Goal: Task Accomplishment & Management: Manage account settings

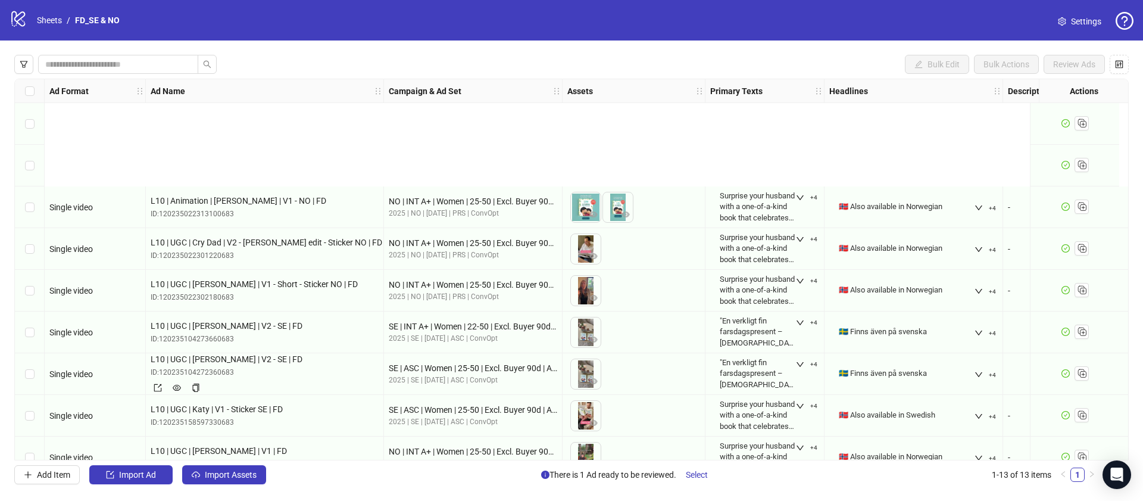
scroll to position [190, 0]
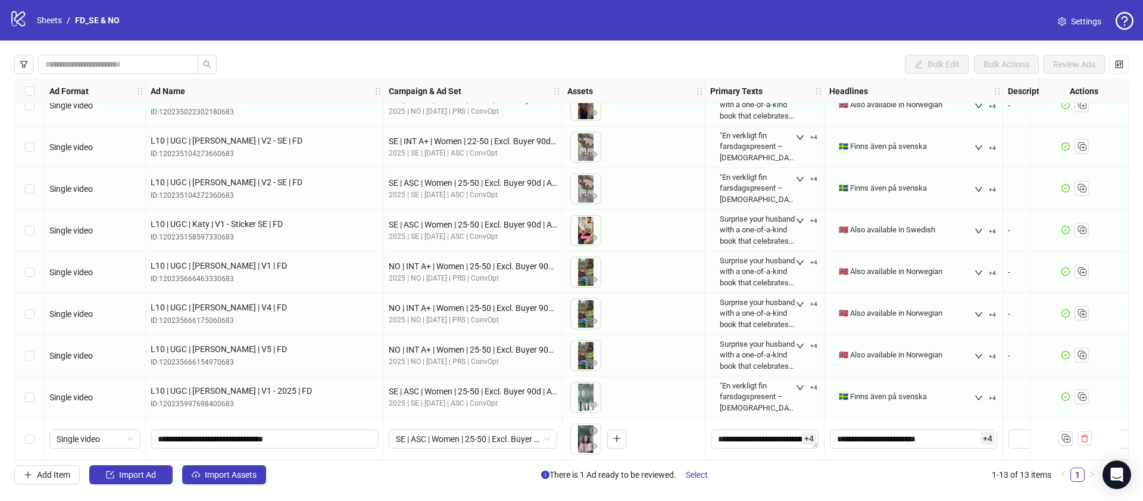
click at [12, 21] on icon at bounding box center [18, 18] width 14 height 15
click at [16, 21] on icon at bounding box center [18, 18] width 14 height 15
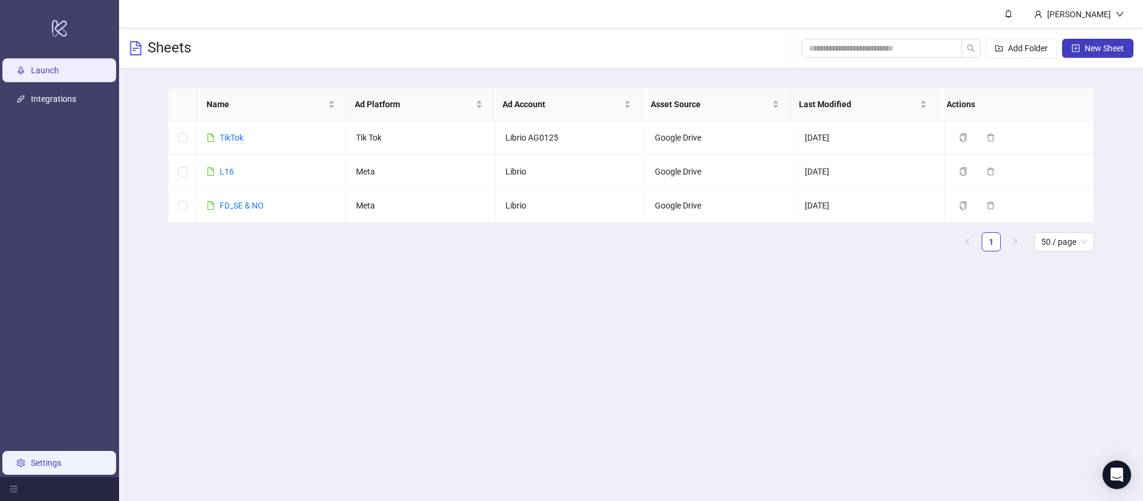
click at [31, 467] on link "Settings" at bounding box center [46, 463] width 30 height 10
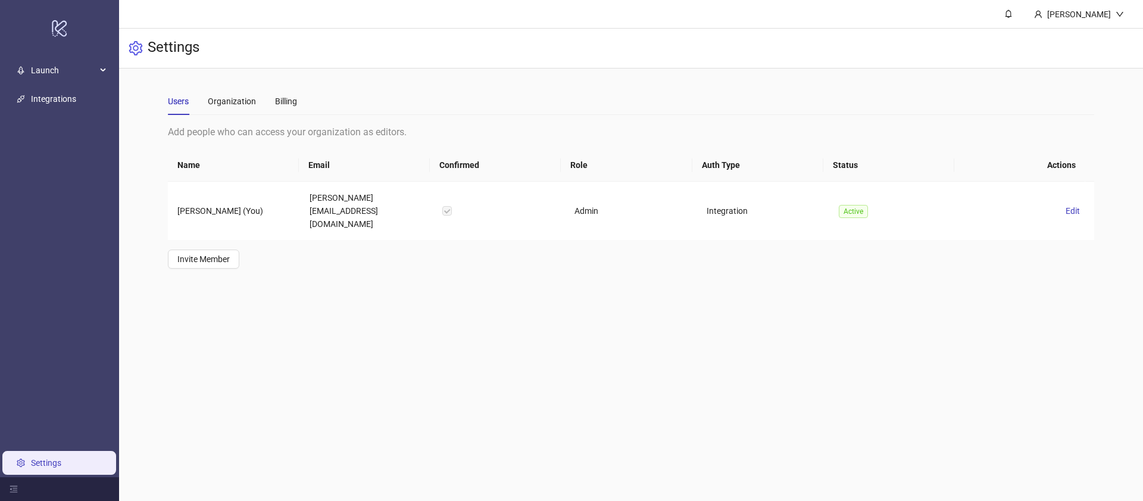
click at [370, 260] on main "Users Organization Billing Add people who can access your organization as edito…" at bounding box center [630, 177] width 945 height 219
click at [279, 105] on div "Billing" at bounding box center [286, 101] width 22 height 13
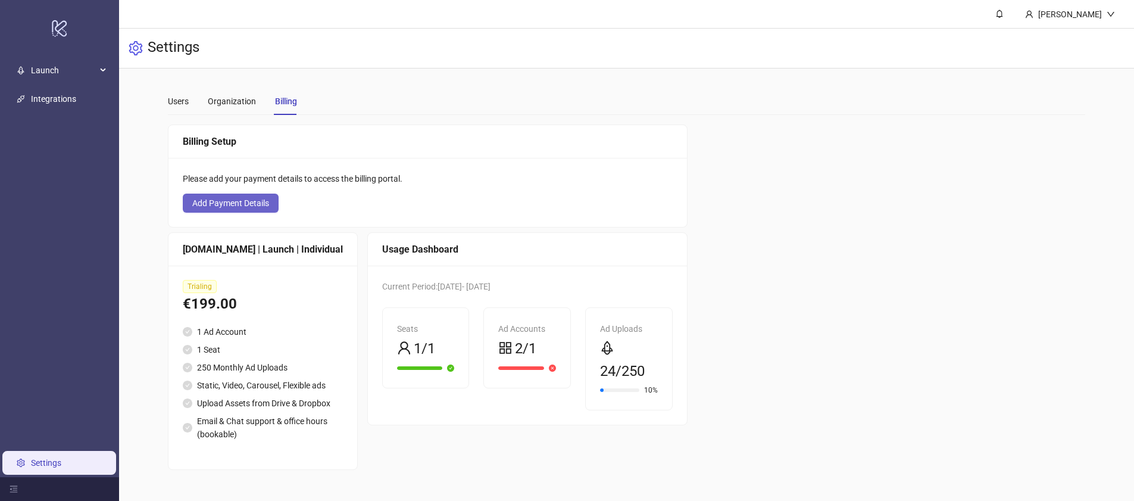
click at [253, 207] on span "Add Payment Details" at bounding box center [230, 203] width 77 height 10
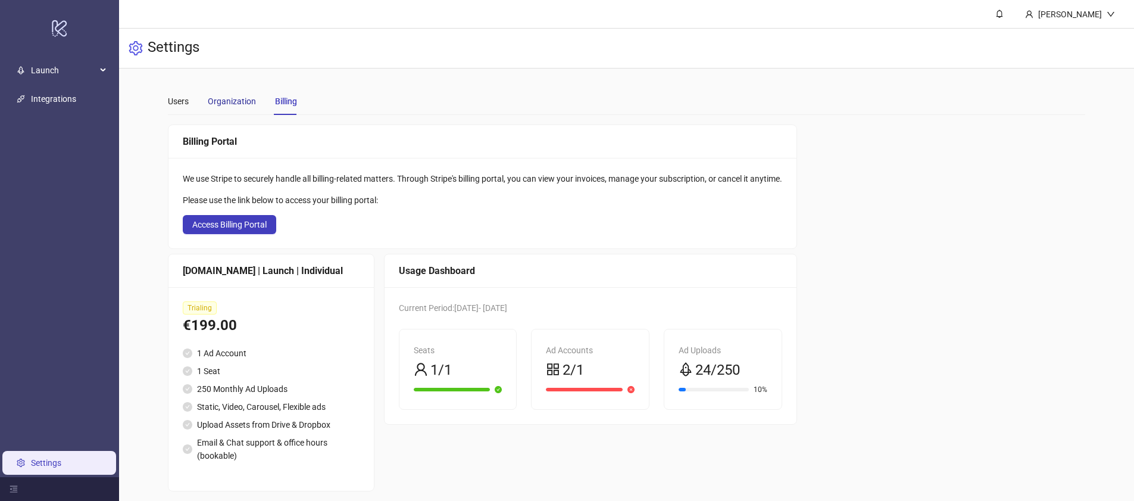
click at [226, 107] on div "Organization" at bounding box center [232, 101] width 48 height 13
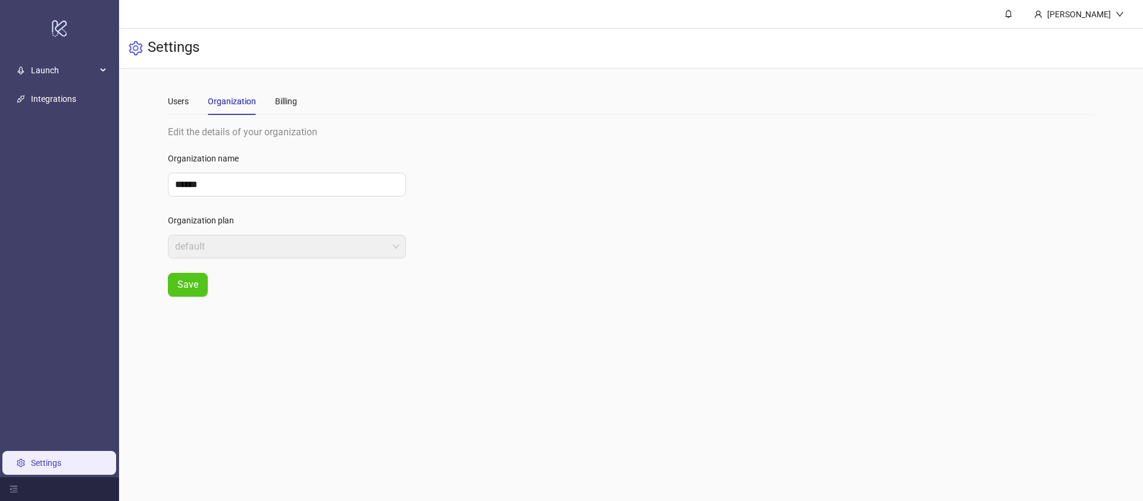
click at [337, 107] on div "Users Organization Billing" at bounding box center [631, 100] width 926 height 27
click at [284, 102] on div "Billing" at bounding box center [286, 101] width 22 height 13
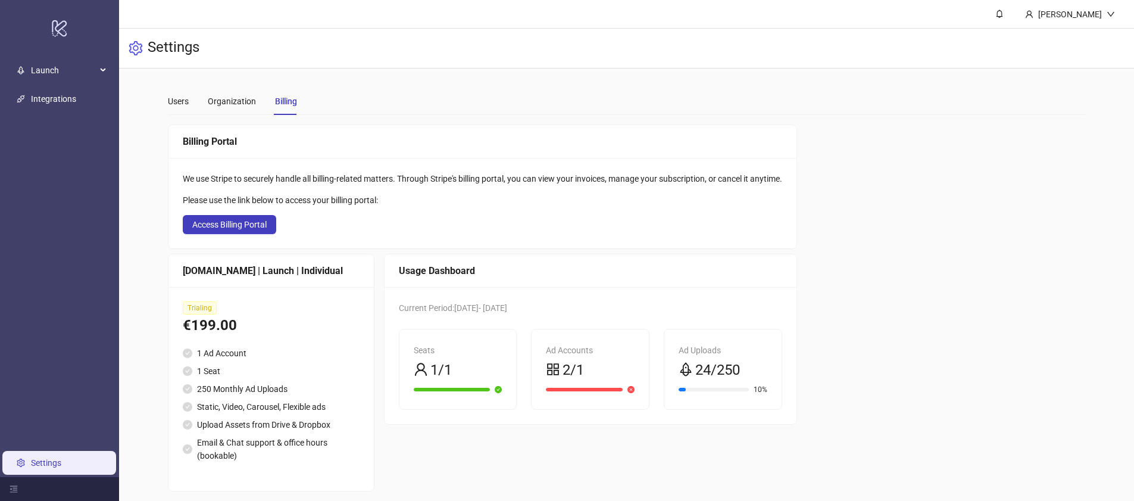
scroll to position [10, 0]
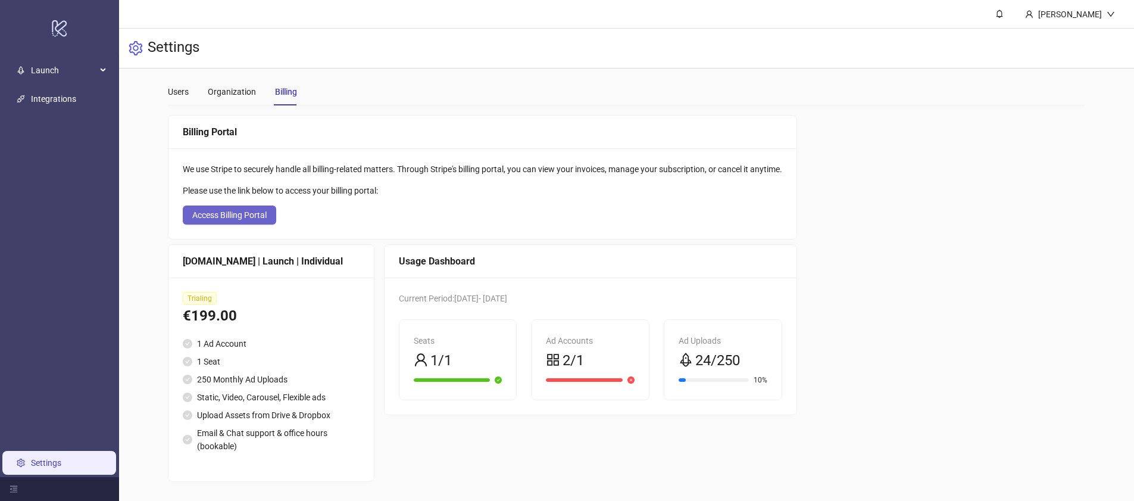
click at [268, 213] on button "Access Billing Portal" at bounding box center [229, 214] width 93 height 19
click at [241, 86] on div "Organization" at bounding box center [232, 91] width 48 height 13
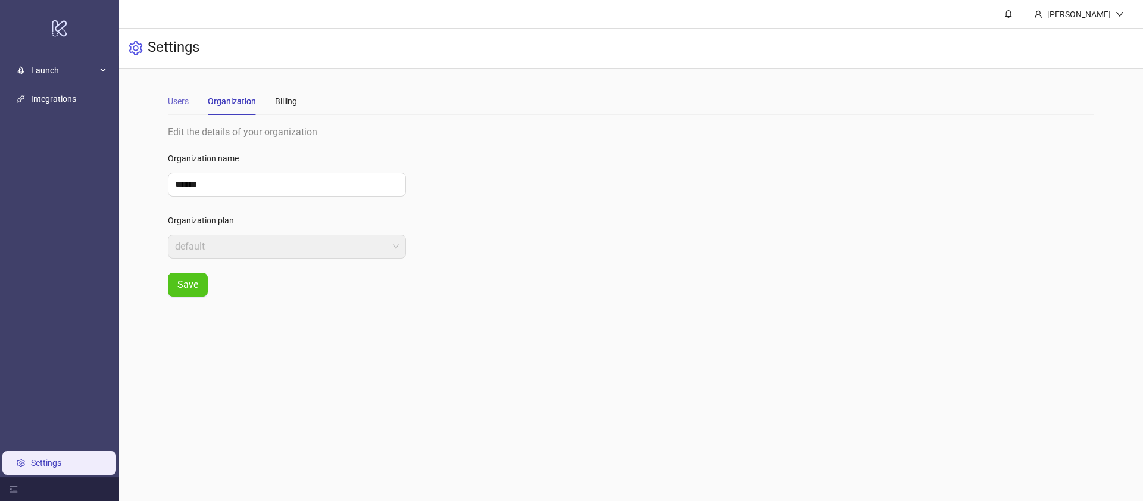
drag, startPoint x: 176, startPoint y: 120, endPoint x: 179, endPoint y: 105, distance: 15.1
click at [176, 119] on div "Users Organization Billing Edit the details of your organization Organization n…" at bounding box center [631, 191] width 926 height 209
click at [179, 105] on div "Users" at bounding box center [178, 101] width 21 height 13
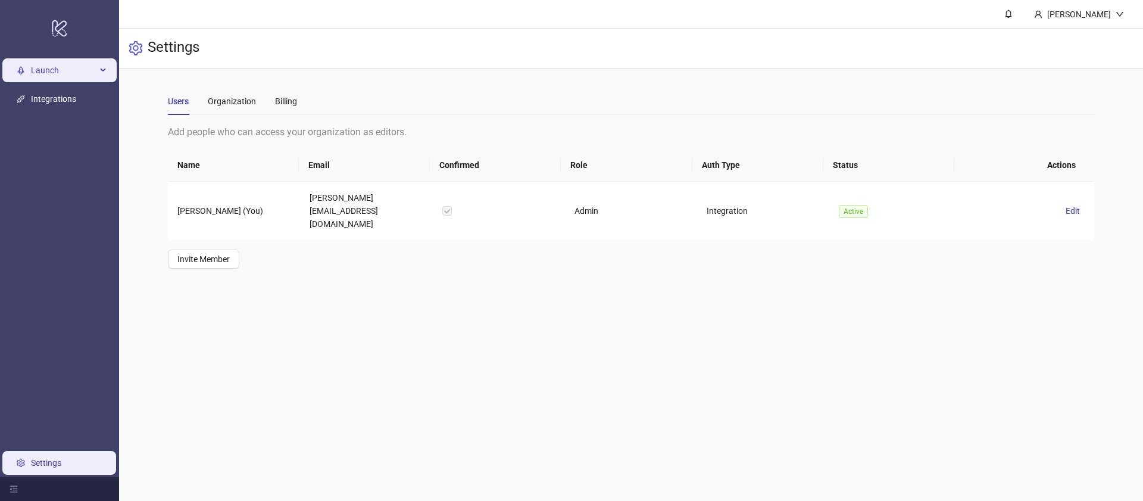
click at [88, 83] on li "Launch" at bounding box center [59, 70] width 119 height 29
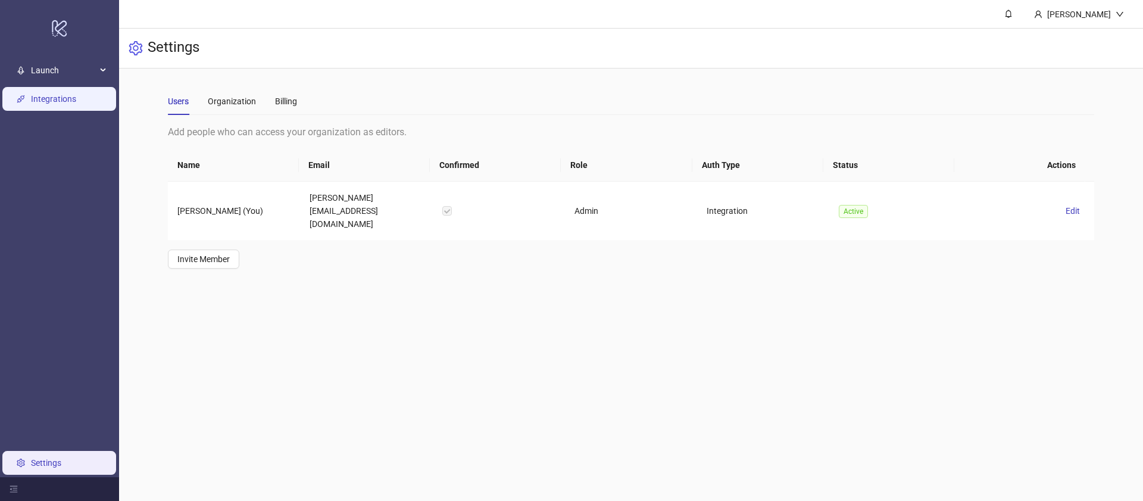
click at [76, 101] on link "Integrations" at bounding box center [53, 99] width 45 height 10
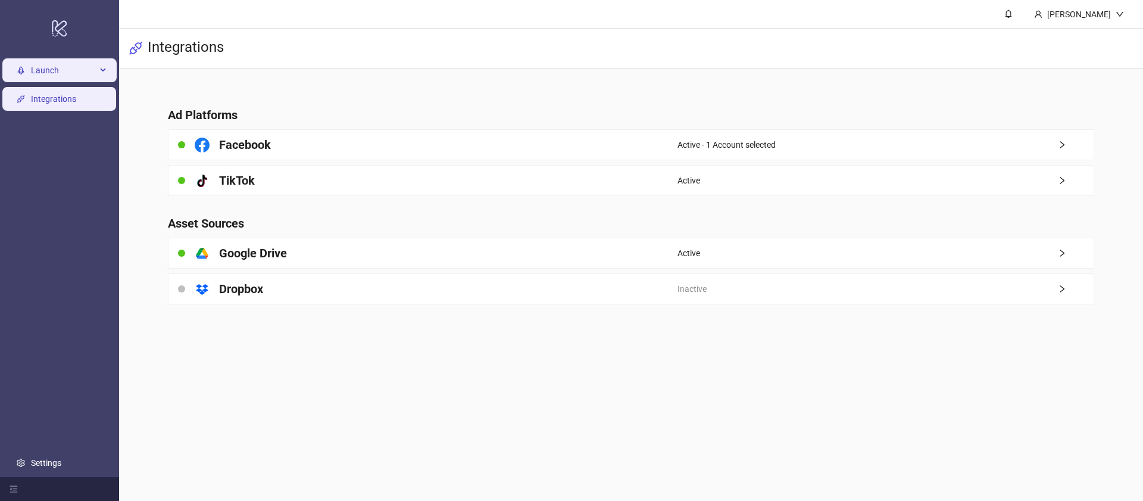
click at [76, 74] on span "Launch" at bounding box center [63, 70] width 65 height 24
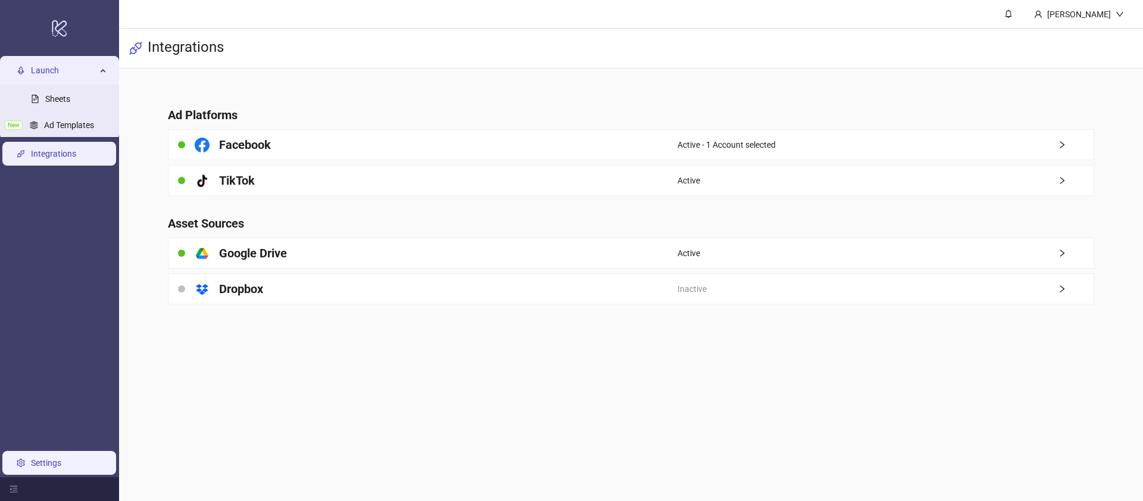
click at [43, 465] on link "Settings" at bounding box center [46, 463] width 30 height 10
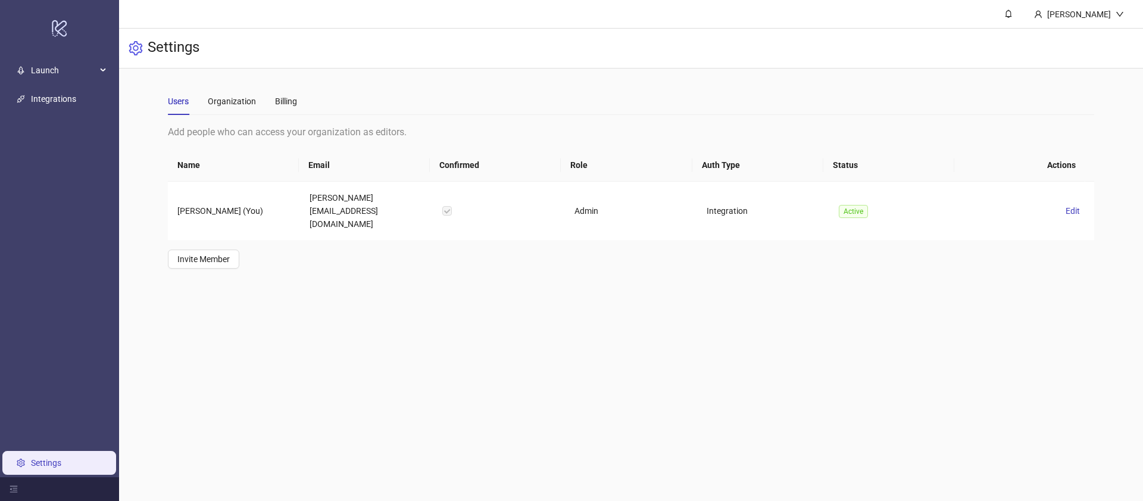
click at [44, 464] on link "Settings" at bounding box center [46, 463] width 30 height 10
click at [247, 103] on div "Organization" at bounding box center [232, 101] width 48 height 13
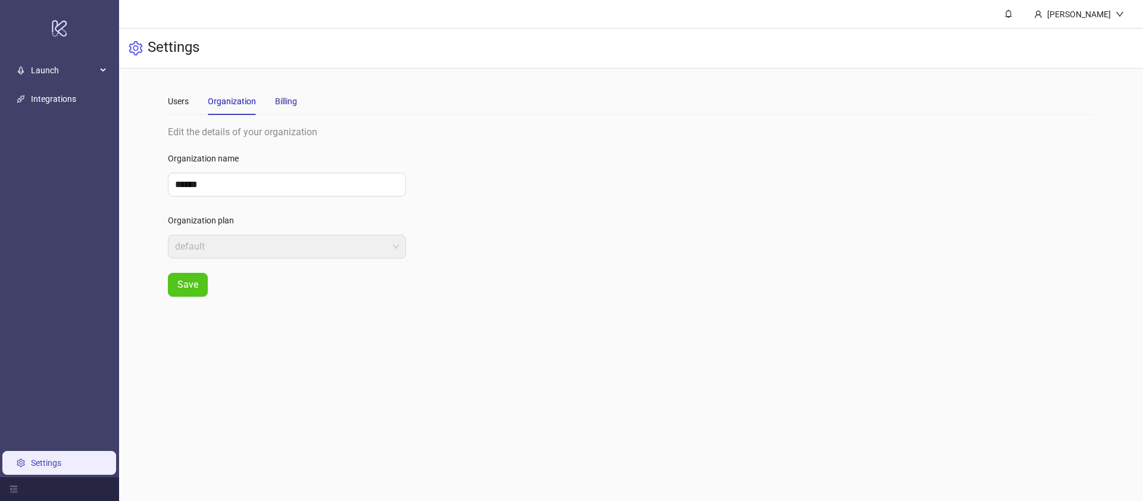
click at [278, 101] on div "Billing" at bounding box center [286, 101] width 22 height 13
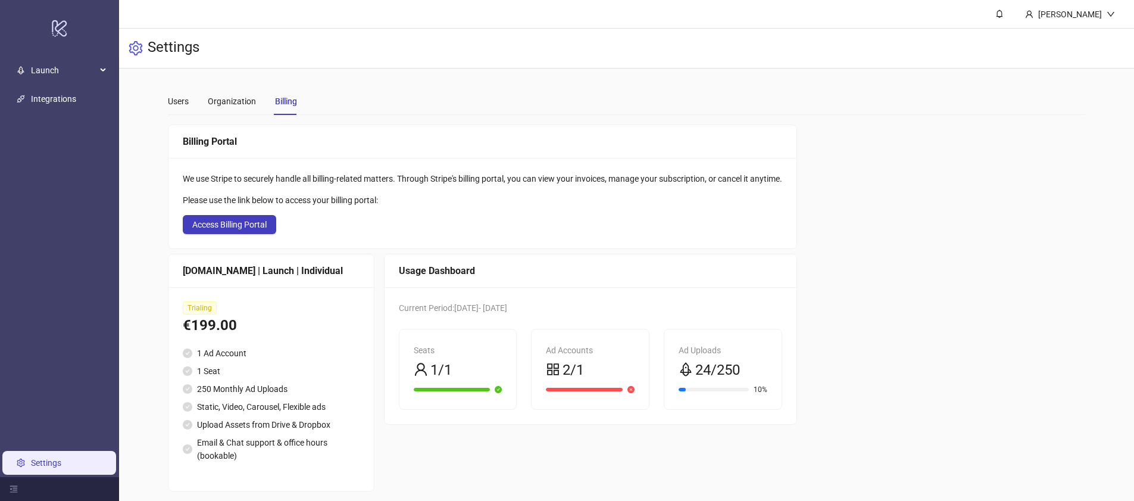
scroll to position [10, 0]
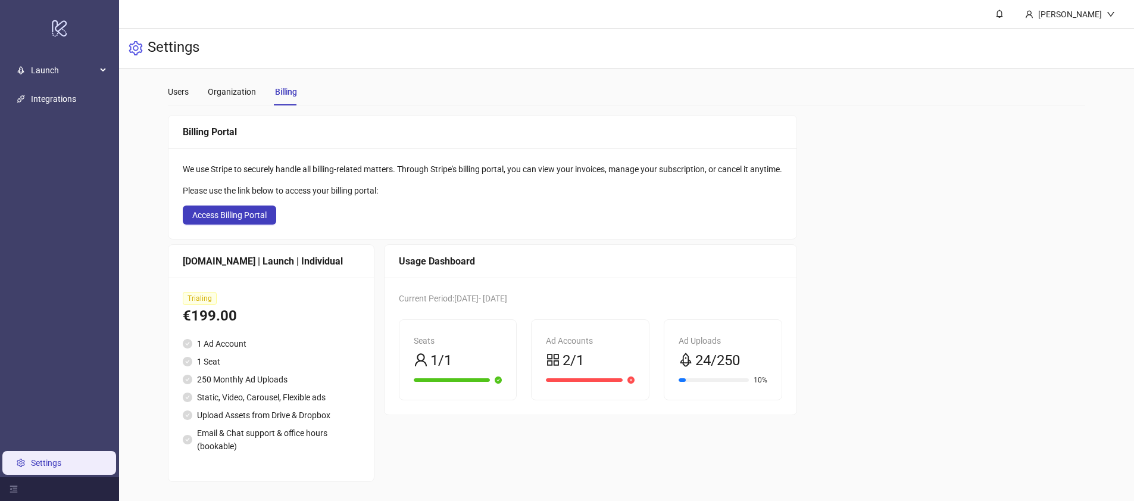
click at [554, 359] on icon "appstore" at bounding box center [553, 360] width 12 height 12
click at [635, 379] on icon "close-circle" at bounding box center [630, 379] width 7 height 7
click at [29, 61] on div "Launch" at bounding box center [59, 70] width 114 height 24
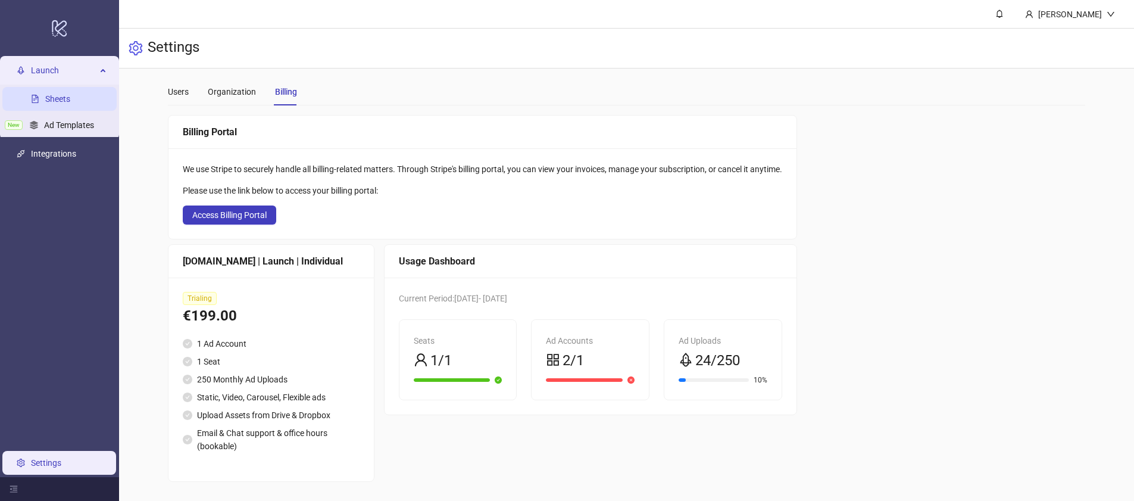
click at [47, 101] on link "Sheets" at bounding box center [57, 99] width 25 height 10
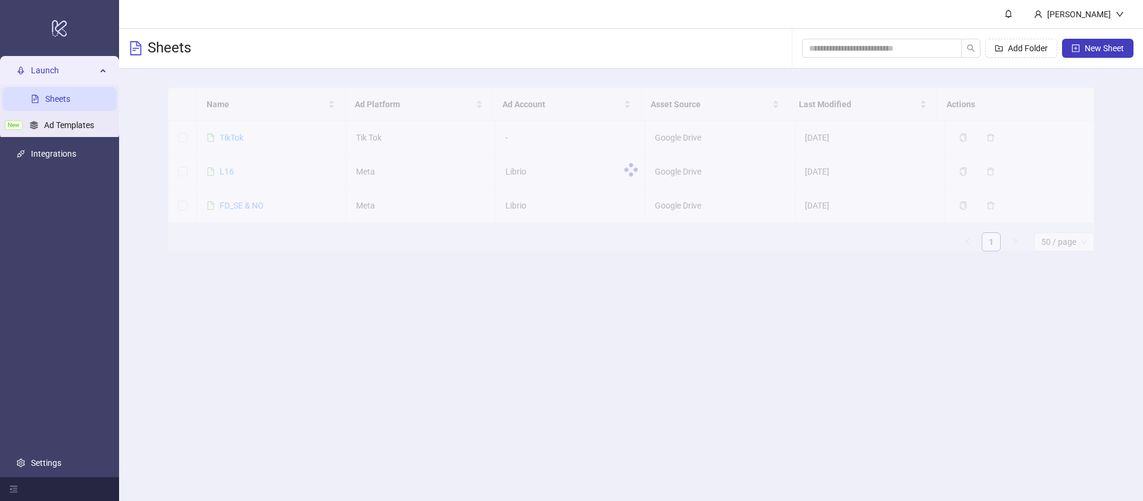
click at [537, 392] on main "Sara Falck Sheets Add Folder New Sheet Name Ad Platform Ad Account Asset Source…" at bounding box center [631, 250] width 1024 height 501
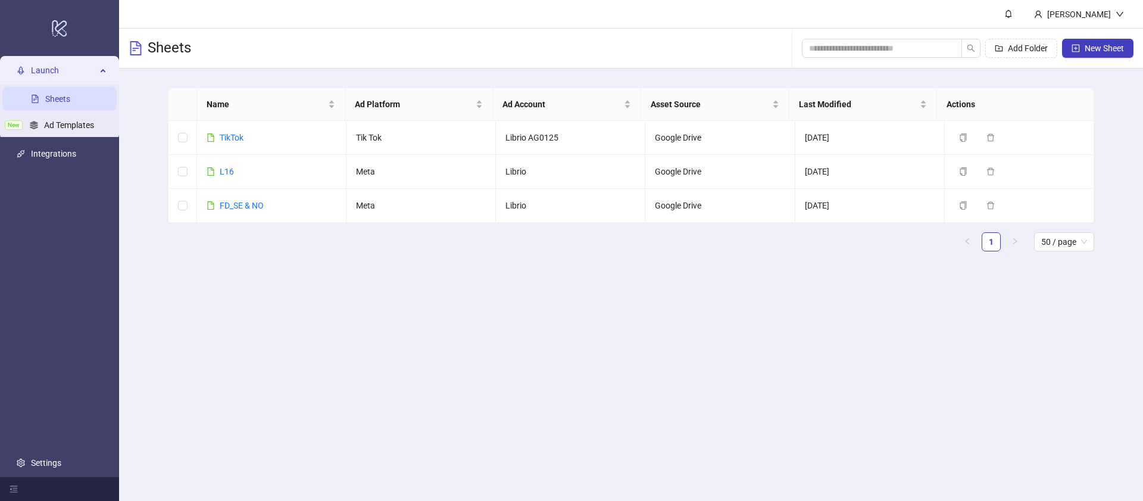
click at [586, 338] on main "Sara Falck Sheets Add Folder New Sheet Name Ad Platform Ad Account Asset Source…" at bounding box center [631, 250] width 1024 height 501
click at [704, 415] on main "Sara Falck Sheets Add Folder New Sheet Name Ad Platform Ad Account Asset Source…" at bounding box center [631, 250] width 1024 height 501
